Goal: Navigation & Orientation: Find specific page/section

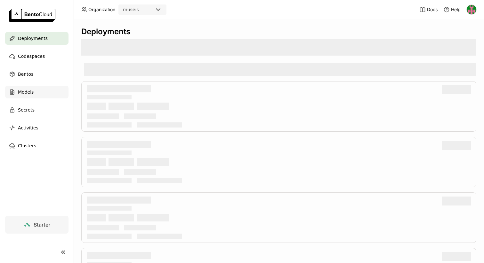
click at [18, 97] on div "Models" at bounding box center [36, 92] width 63 height 13
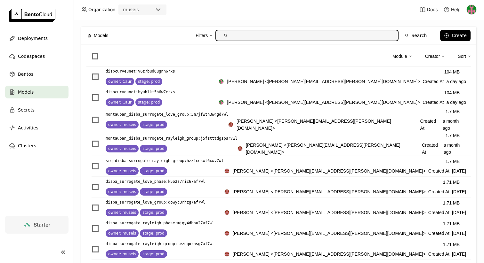
click at [97, 76] on span "List item" at bounding box center [95, 77] width 6 height 6
click at [92, 73] on input "List item" at bounding box center [92, 73] width 0 height 0
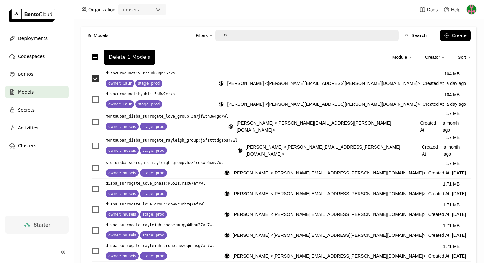
click at [96, 80] on span "List item" at bounding box center [95, 79] width 6 height 6
click at [92, 75] on input "List item" at bounding box center [92, 75] width 0 height 0
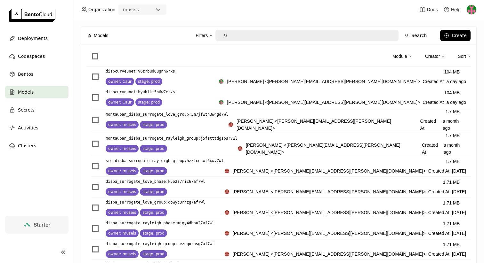
click at [157, 72] on p "dispcurveunet : v6z7bud6ugnh6rxs" at bounding box center [140, 71] width 69 height 6
